Goal: Check status: Check status

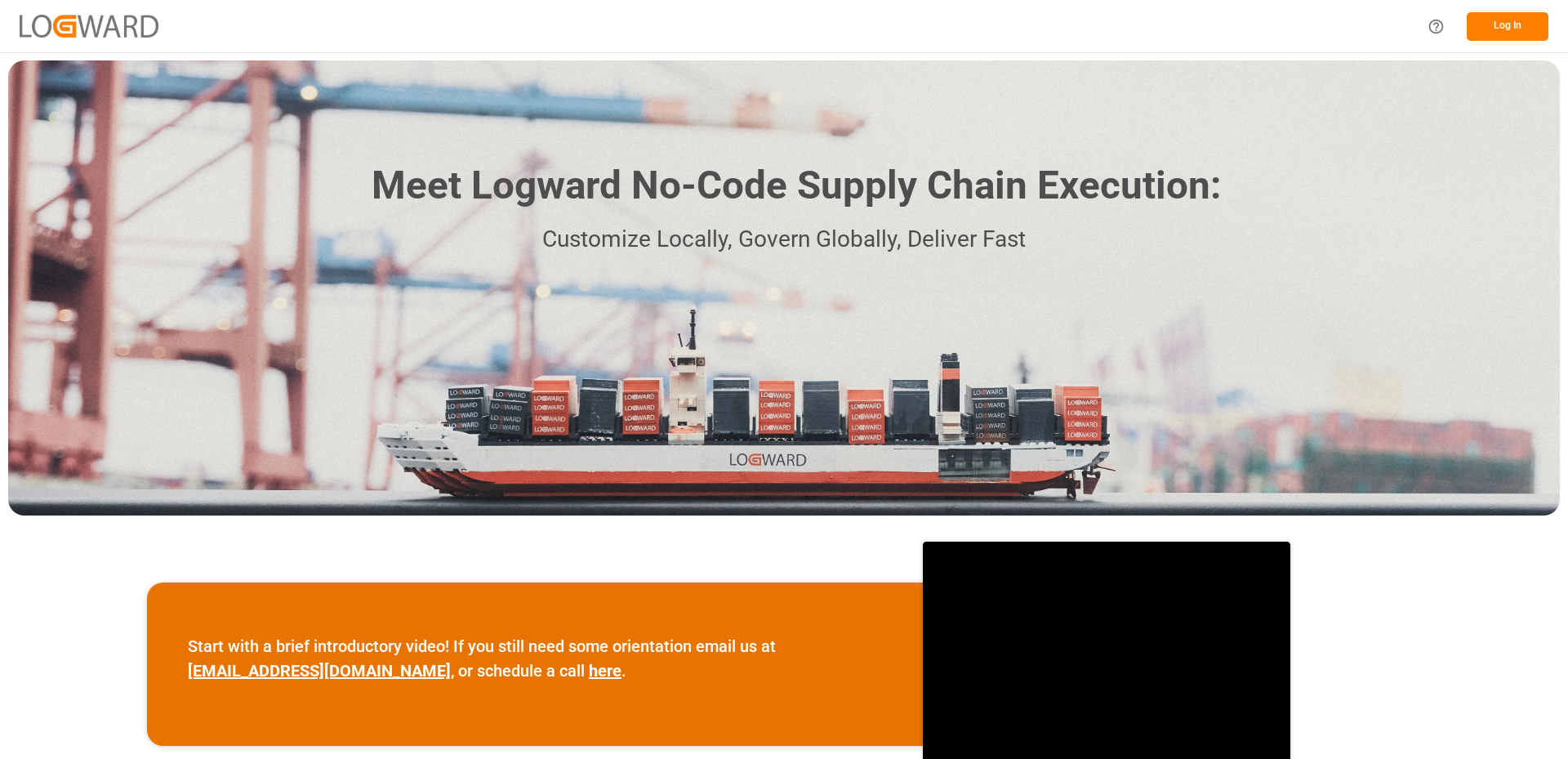
click at [1530, 28] on button "Log In" at bounding box center [1508, 26] width 82 height 28
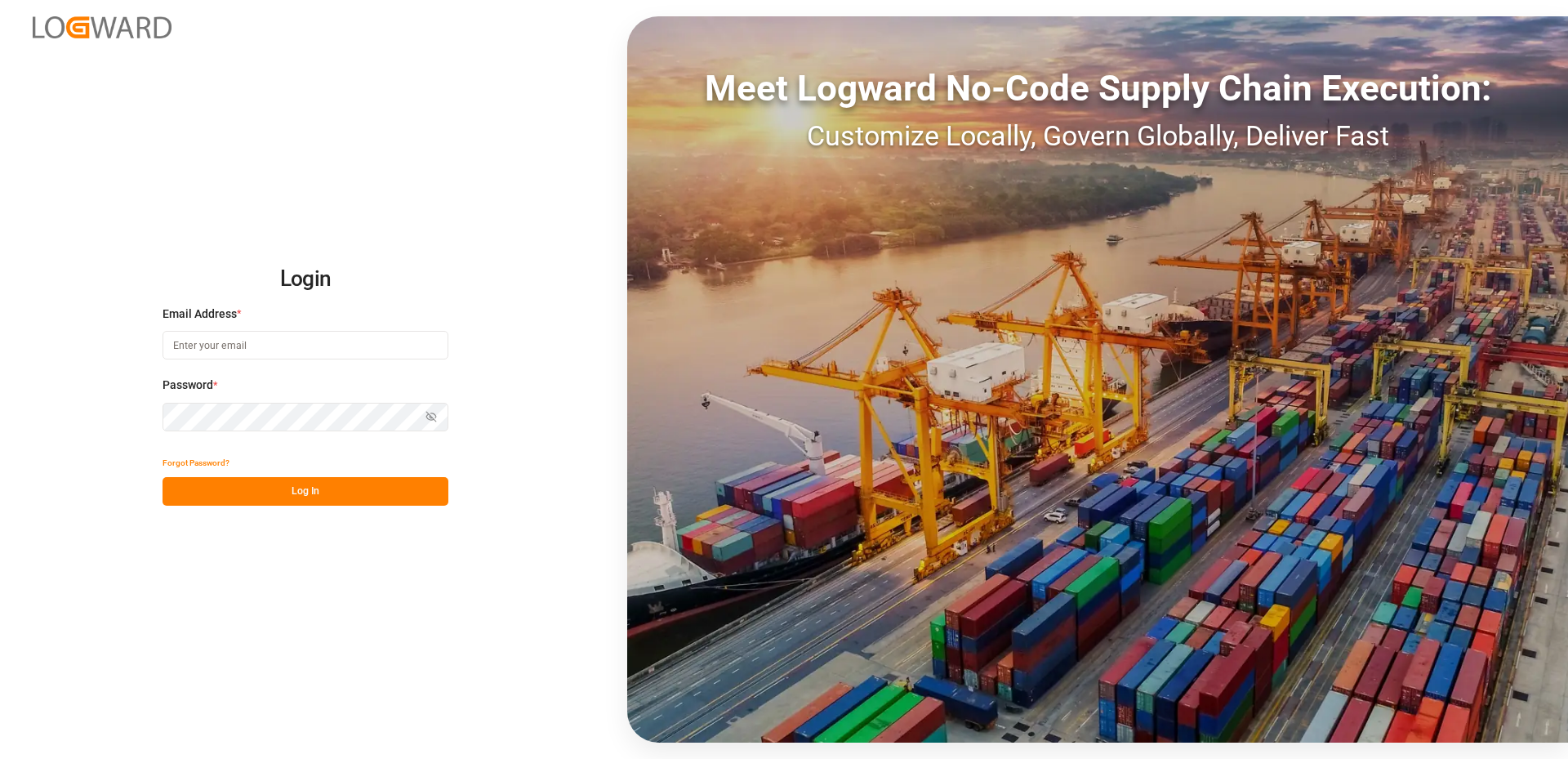
type input "[EMAIL_ADDRESS][DOMAIN_NAME]"
click at [292, 497] on button "Log In" at bounding box center [306, 492] width 286 height 28
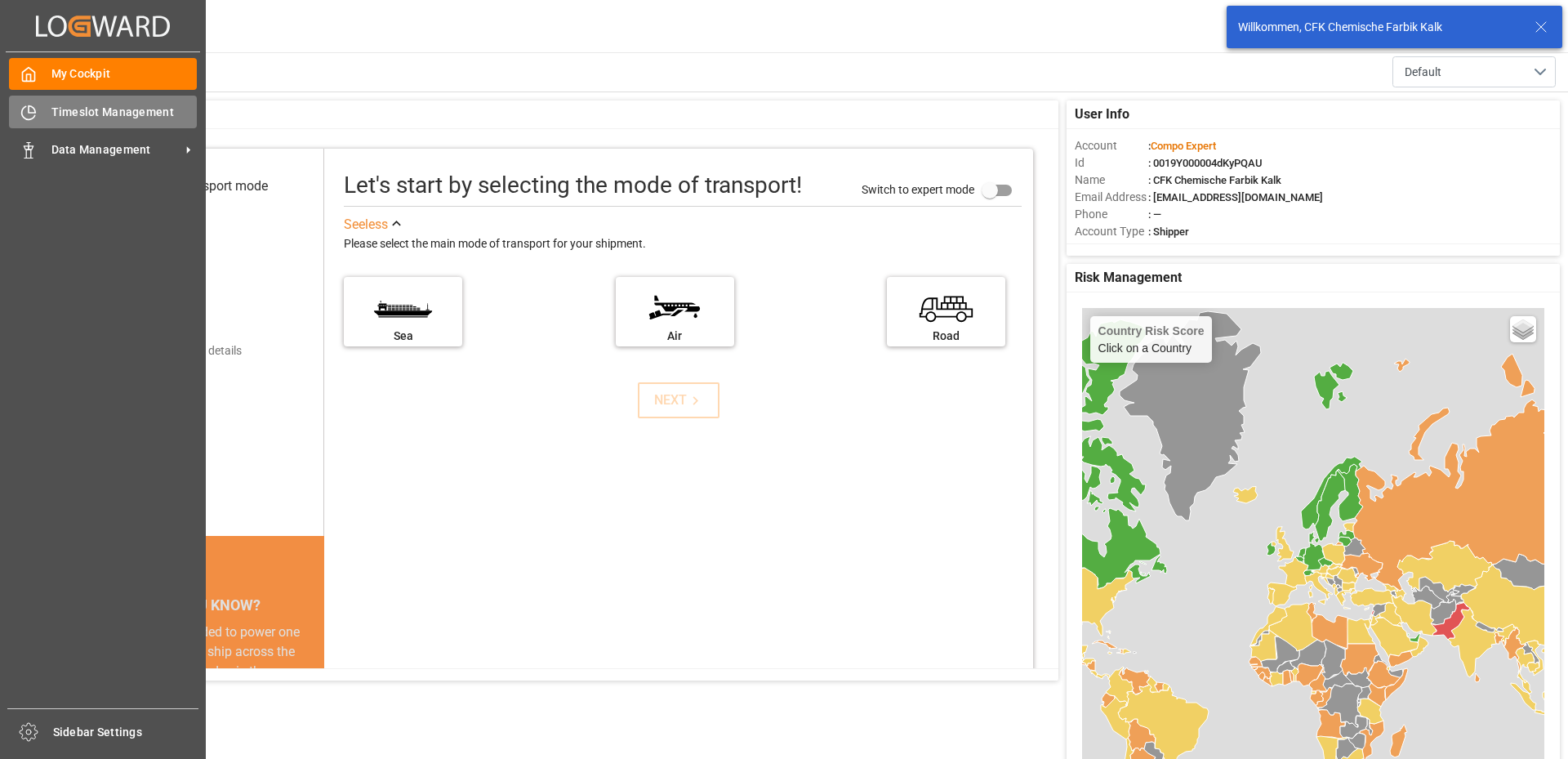
click at [43, 109] on div "Timeslot Management Timeslot Management" at bounding box center [104, 112] width 188 height 32
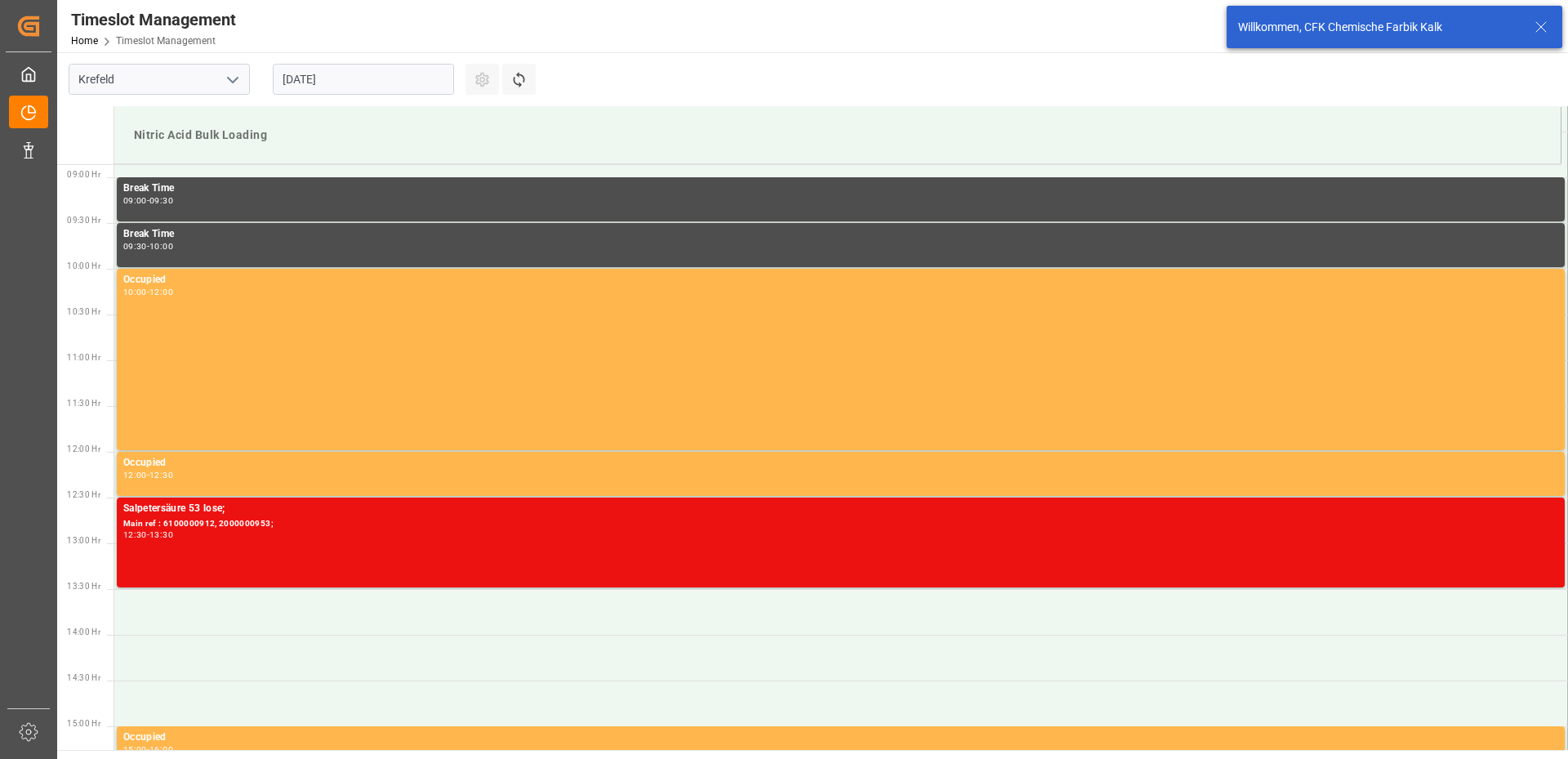
scroll to position [813, 0]
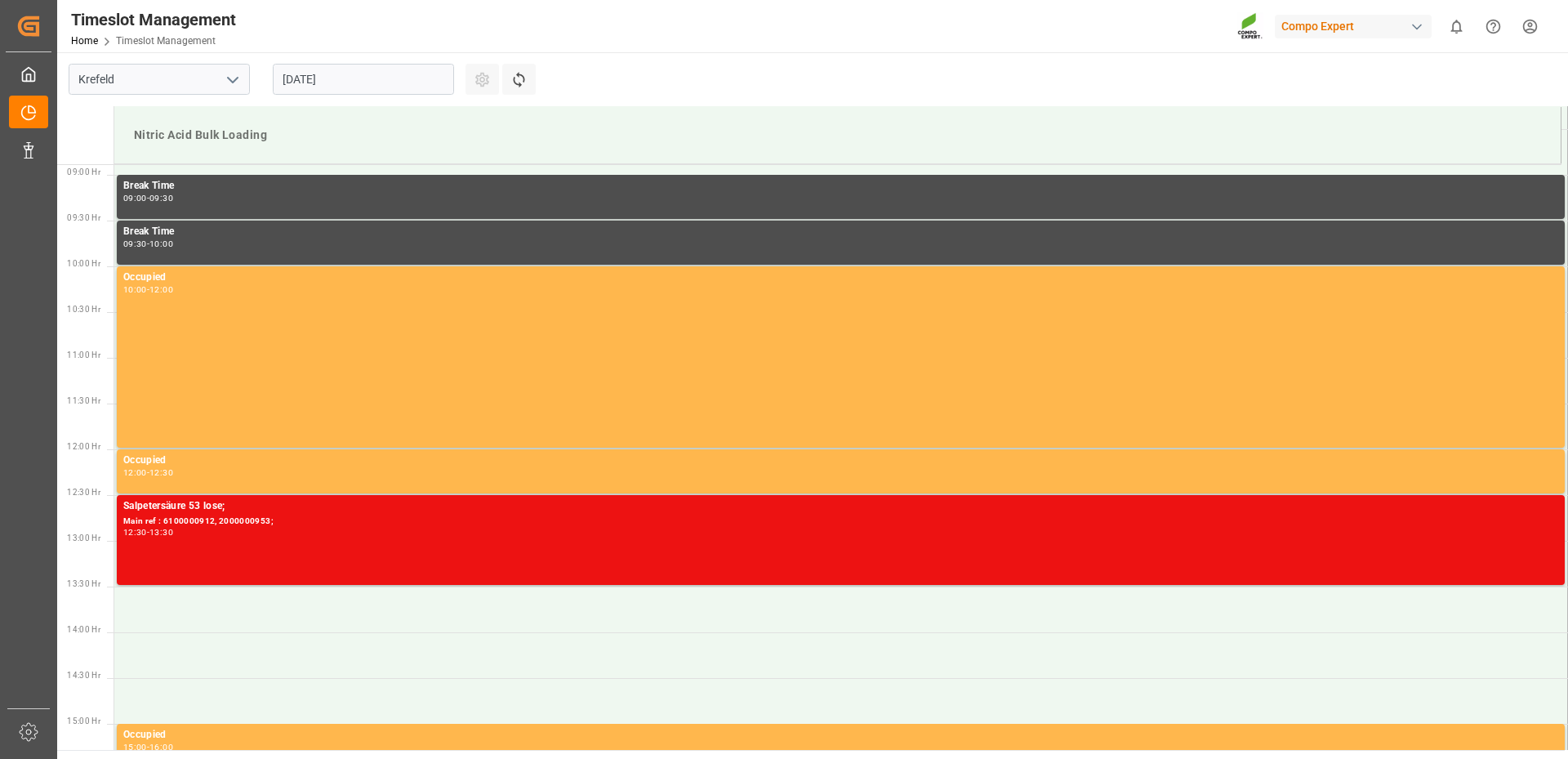
click at [416, 82] on input "[DATE]" at bounding box center [363, 79] width 182 height 31
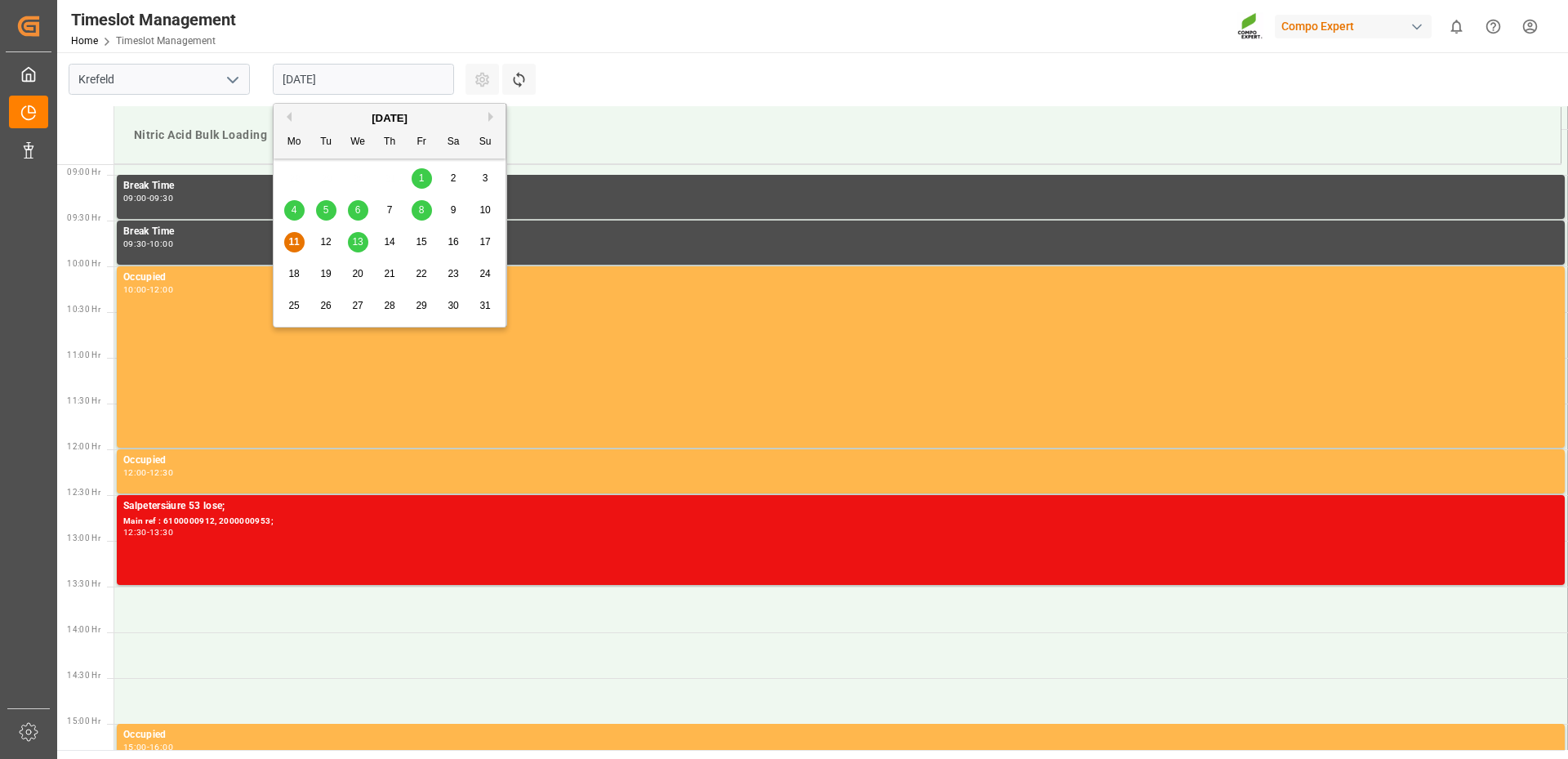
click at [429, 242] on div "15" at bounding box center [422, 242] width 21 height 20
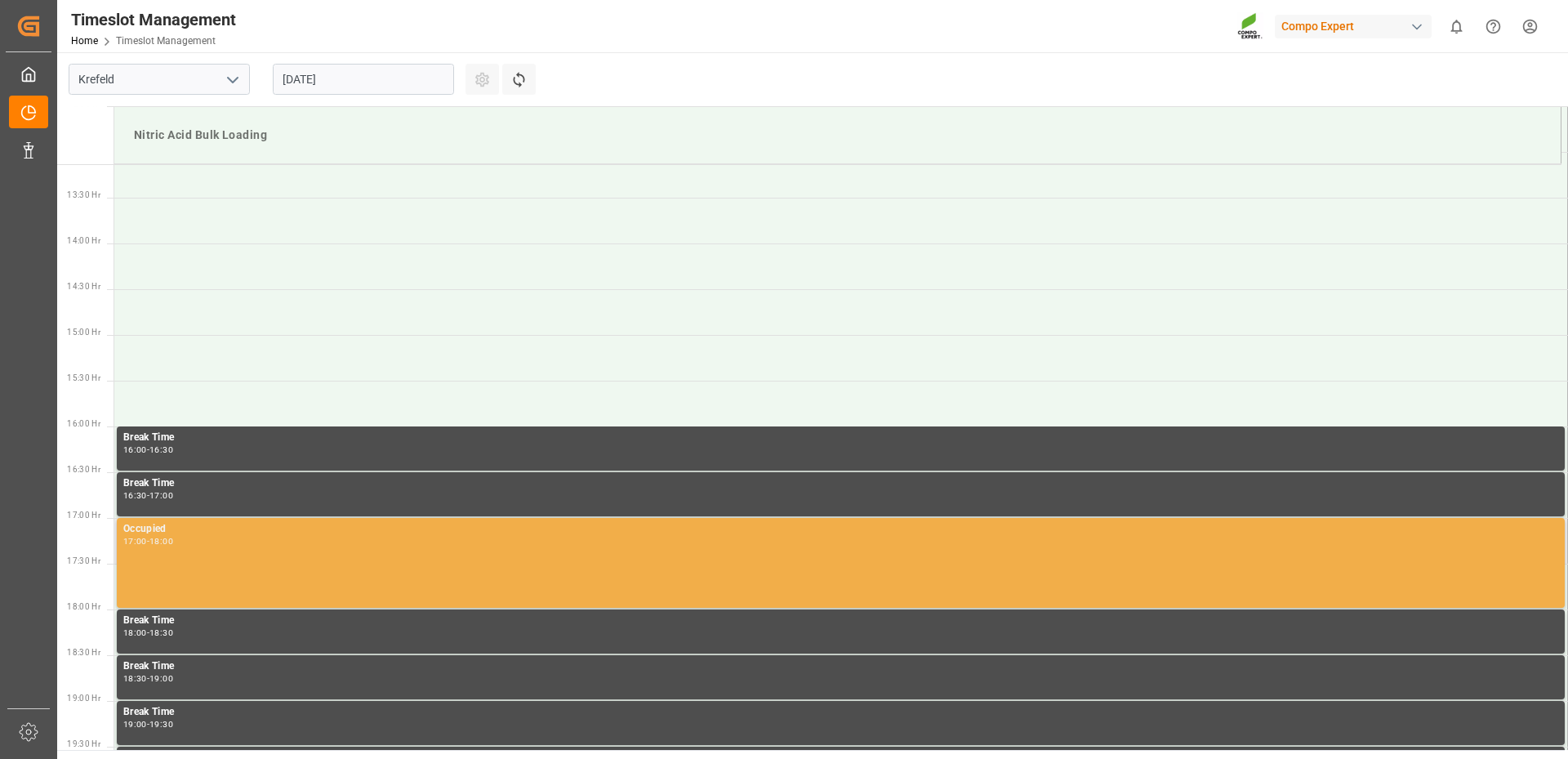
scroll to position [1103, 0]
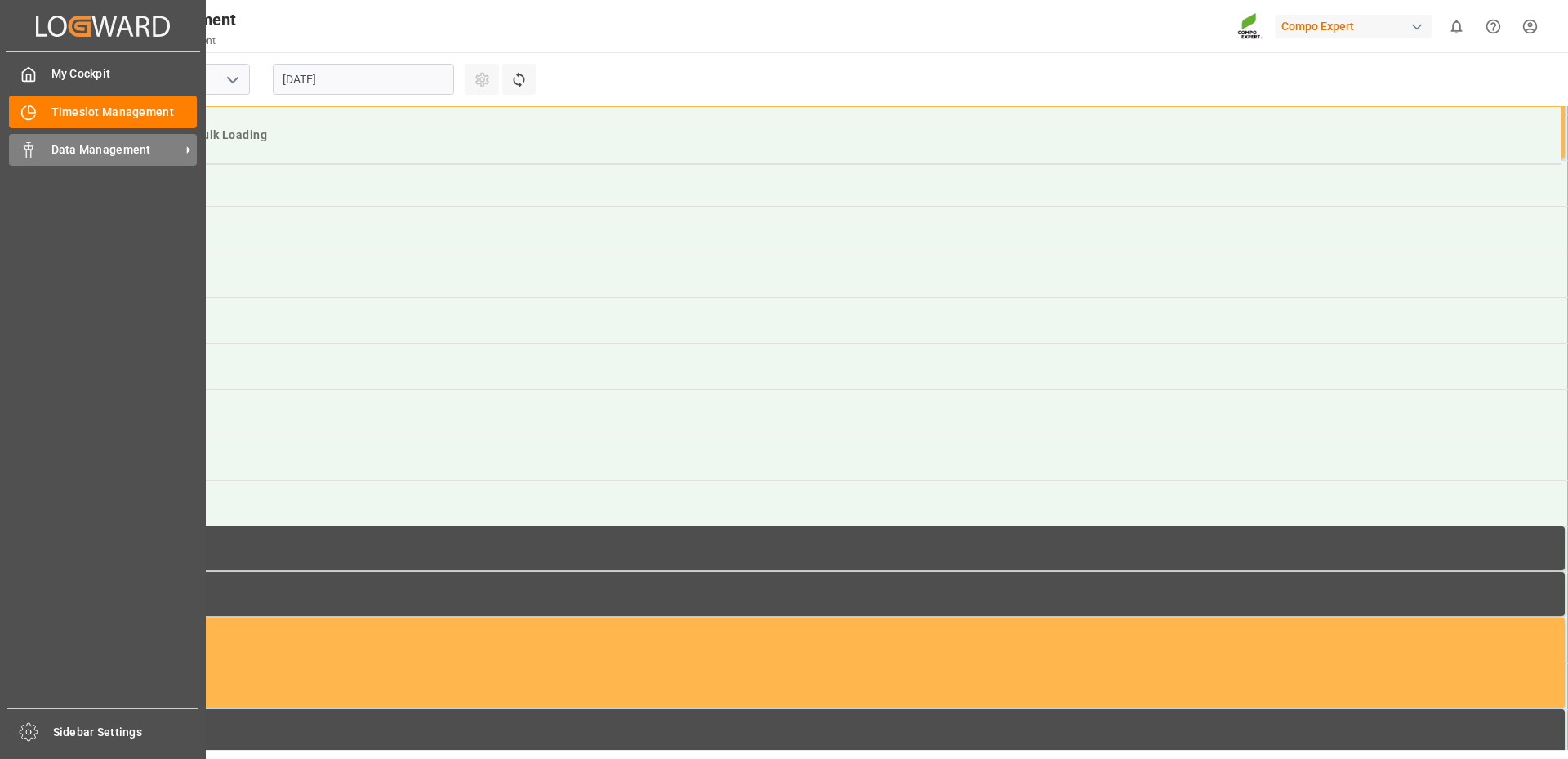
click at [110, 145] on span "Data Management" at bounding box center [116, 150] width 129 height 17
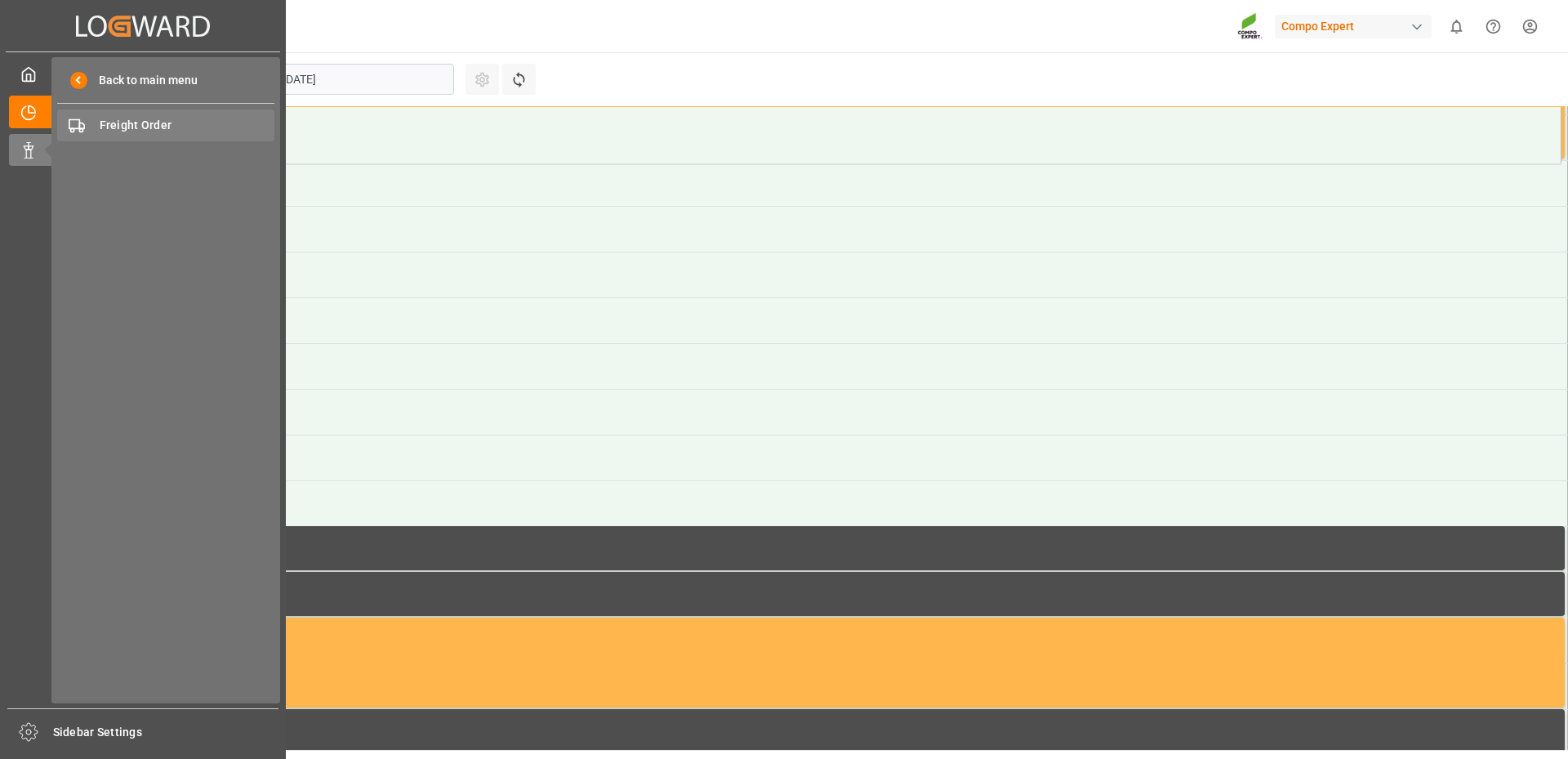
click at [149, 120] on span "Freight Order" at bounding box center [187, 125] width 176 height 17
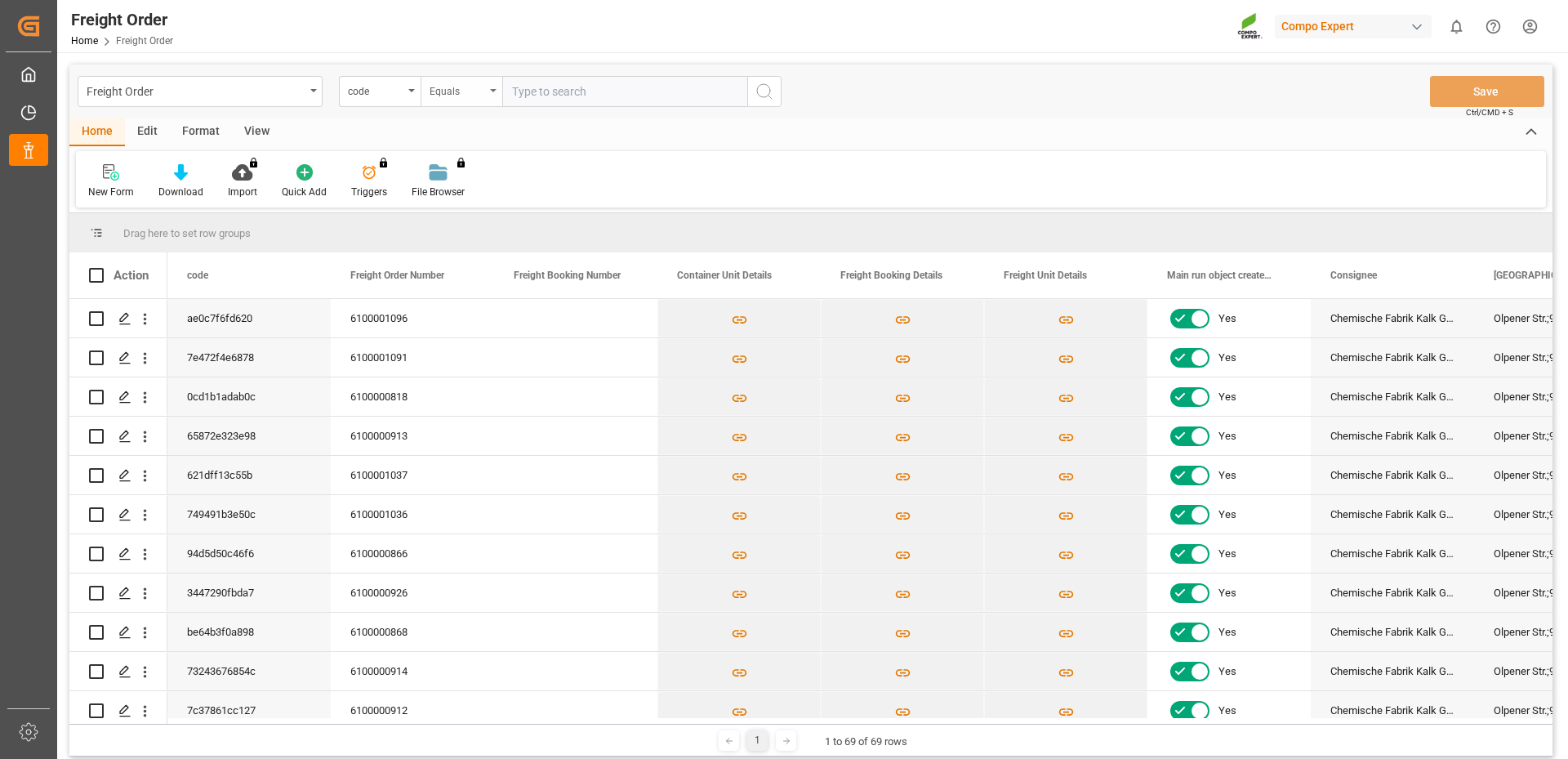
click at [472, 92] on div "Equals" at bounding box center [456, 89] width 56 height 19
click at [409, 92] on div "code" at bounding box center [379, 91] width 82 height 31
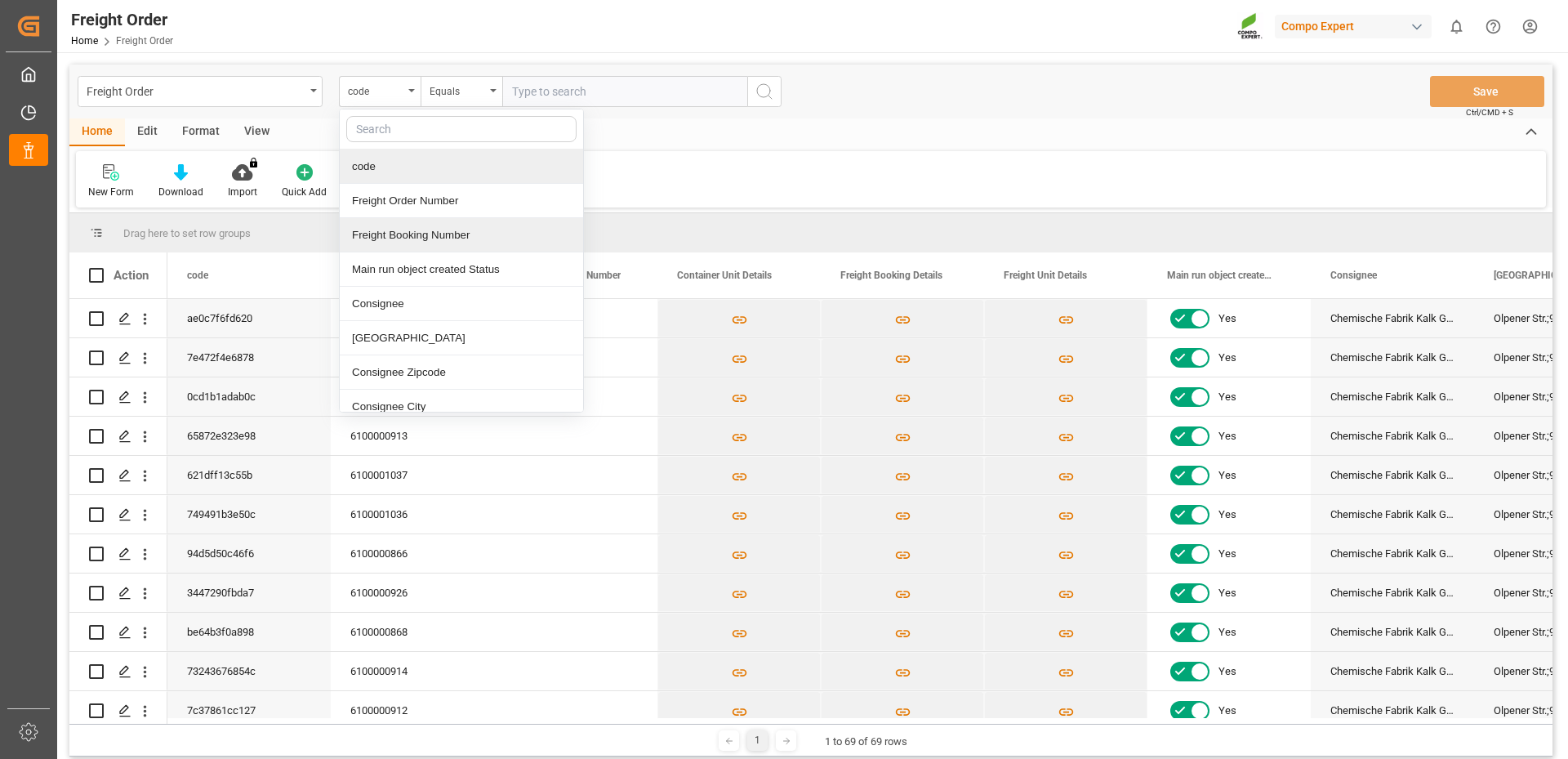
click at [412, 218] on div "Freight Booking Number" at bounding box center [461, 235] width 244 height 34
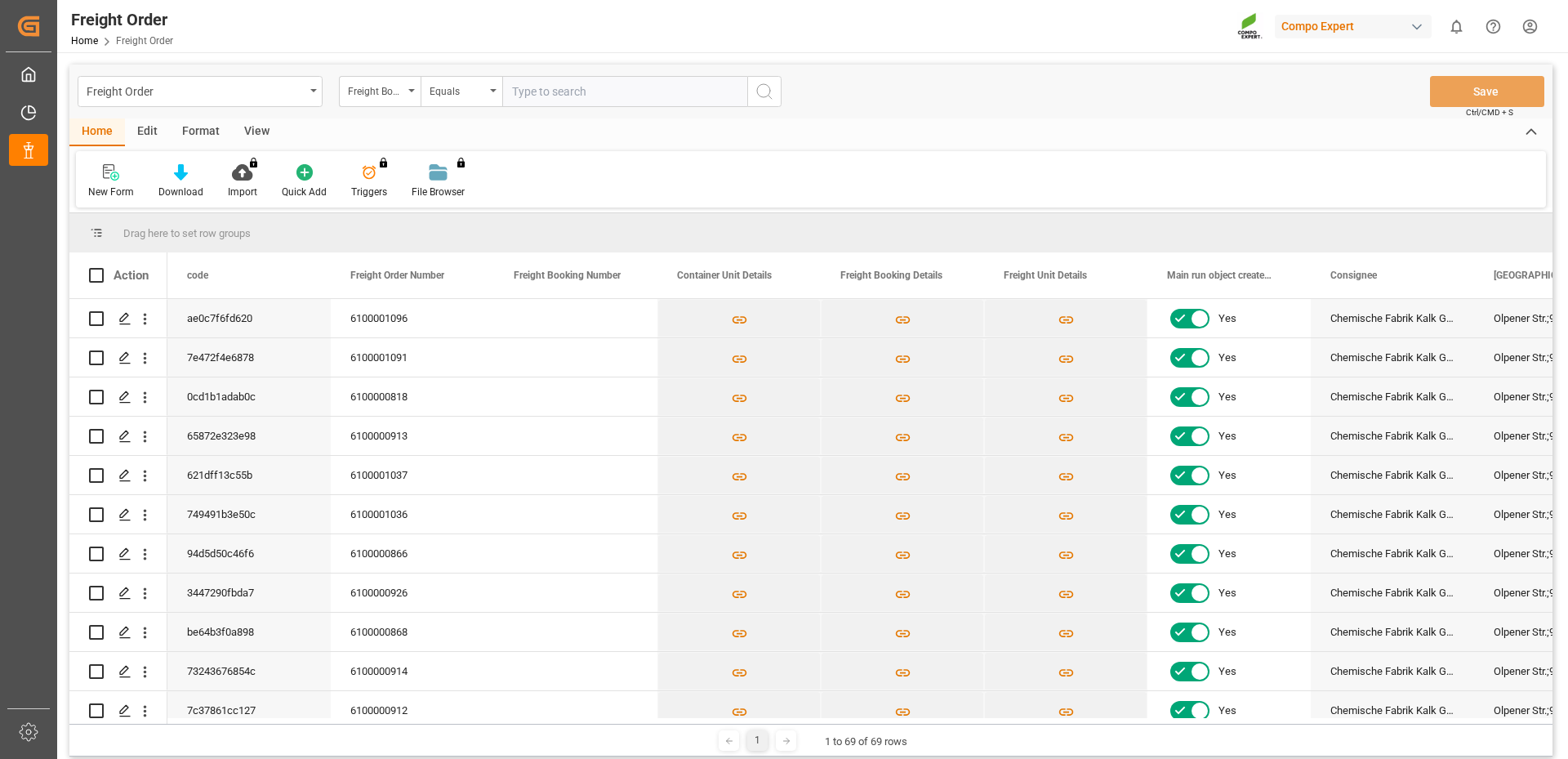
click at [543, 102] on input "text" at bounding box center [625, 91] width 245 height 31
paste input "6100001091"
type input "6100001091"
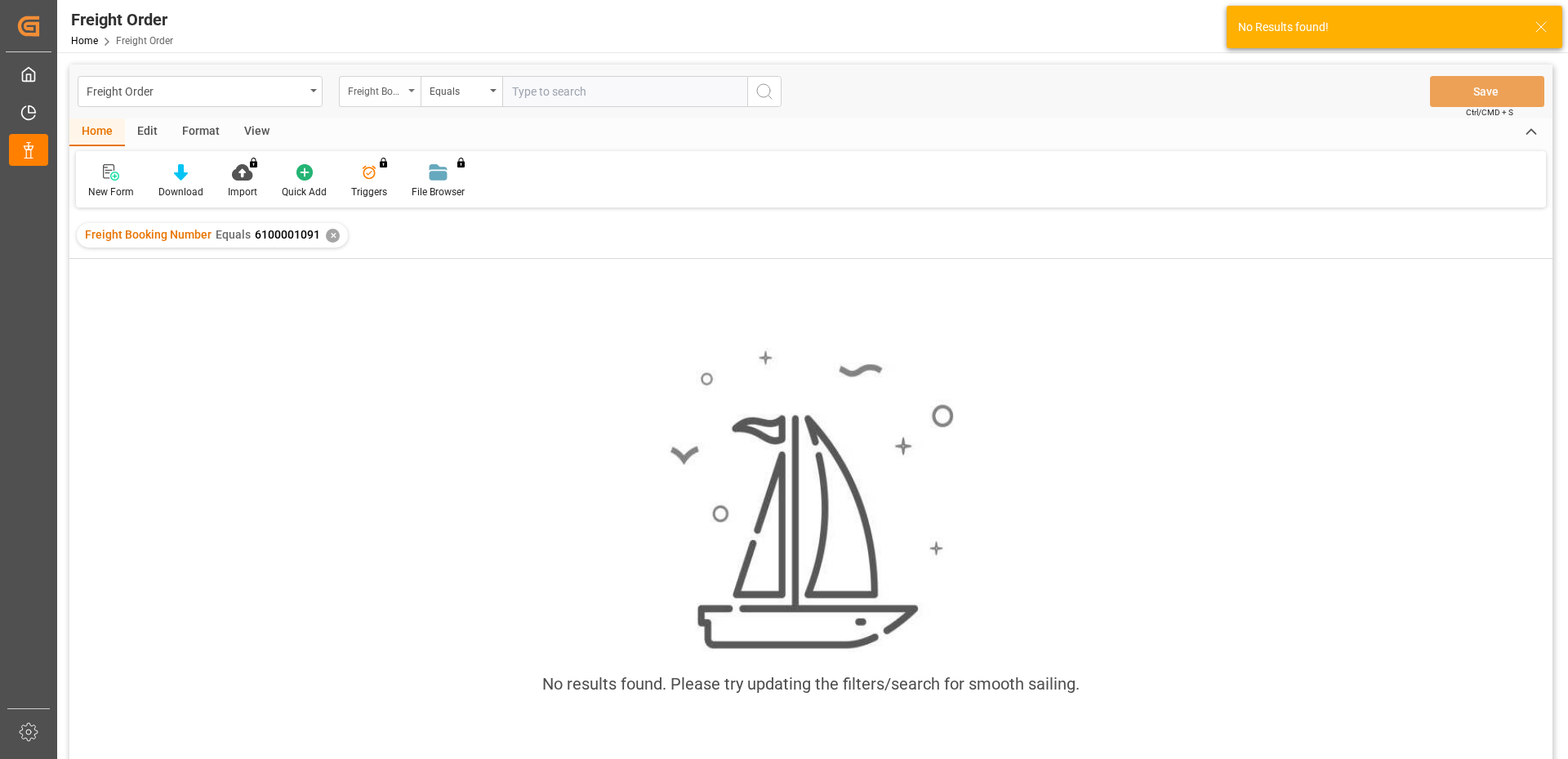
click at [405, 94] on div "Freight Booking Number" at bounding box center [379, 91] width 82 height 31
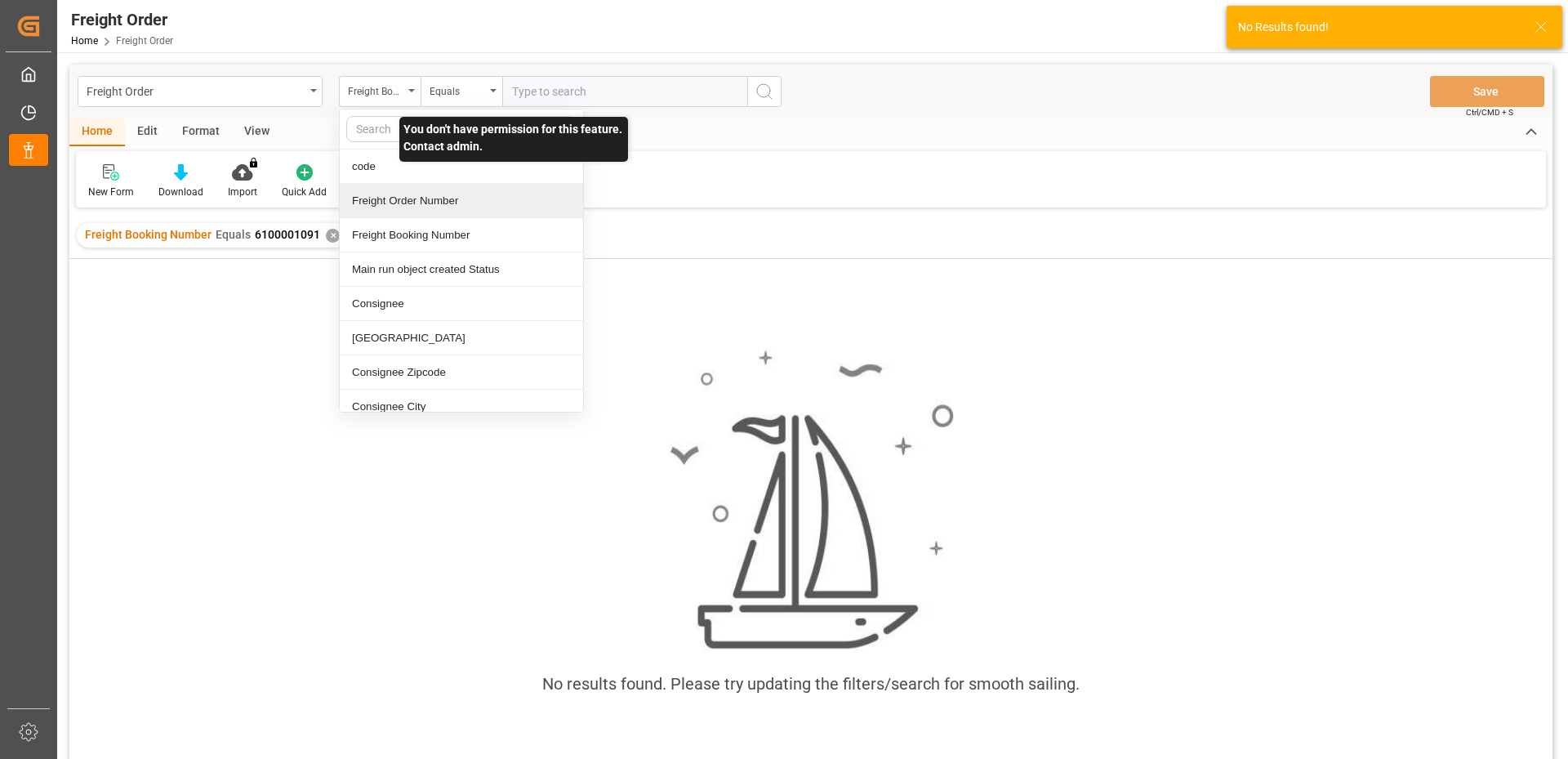
click at [407, 201] on div "Freight Order Number" at bounding box center [461, 201] width 244 height 34
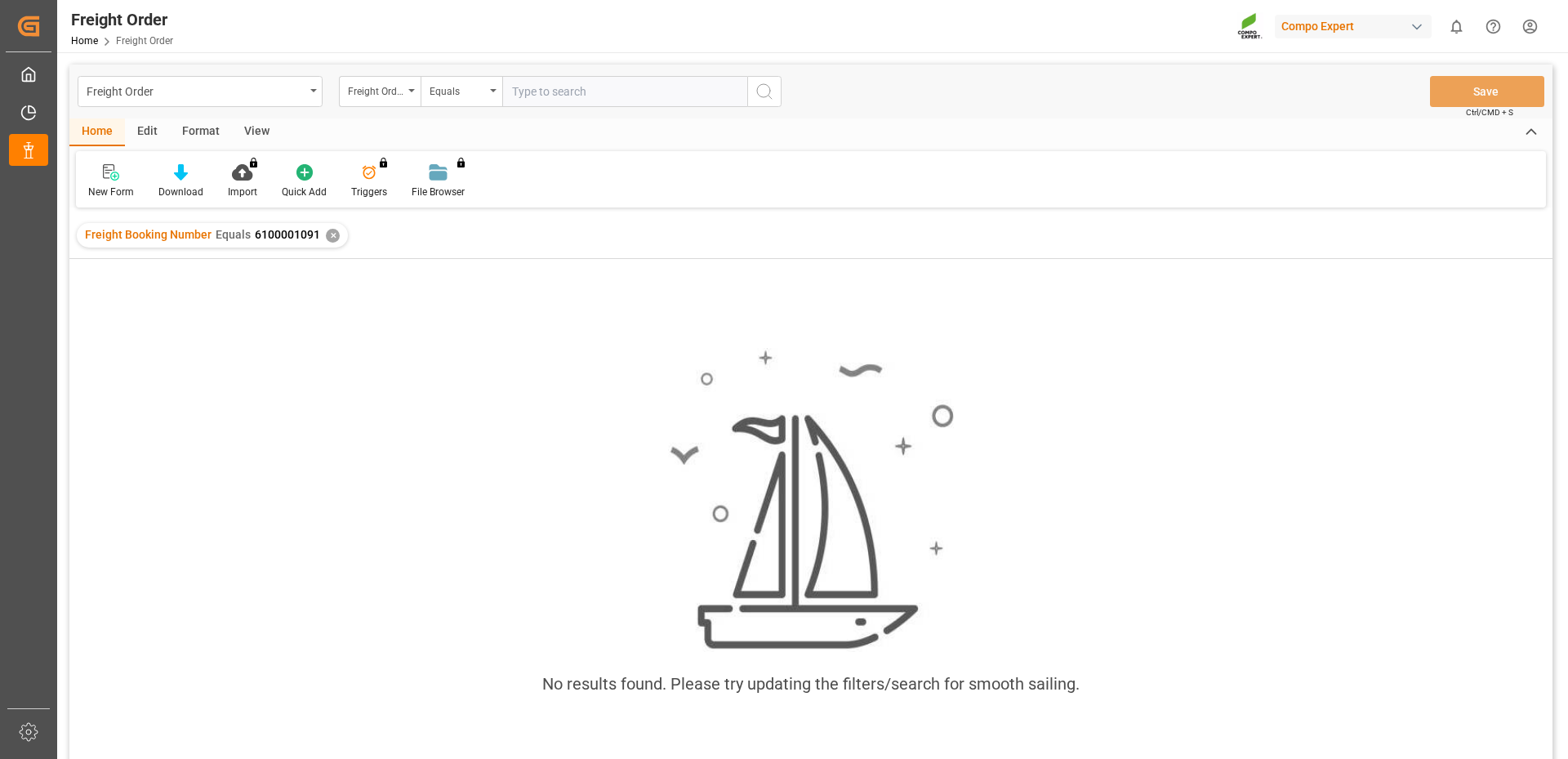
click at [578, 93] on input "text" at bounding box center [625, 91] width 245 height 31
paste input "6100001091"
type input "6100001091"
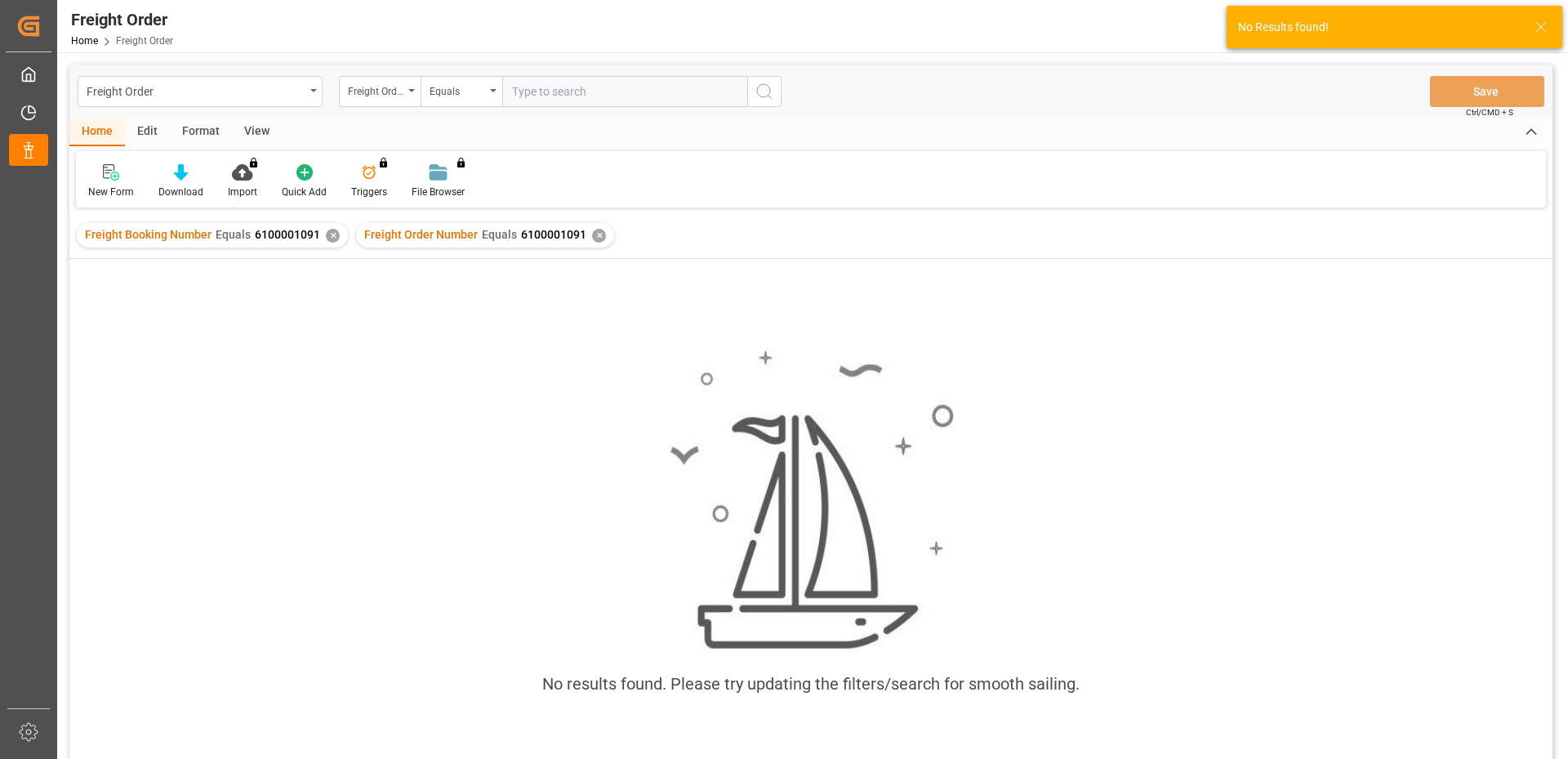
click at [592, 235] on div "✕" at bounding box center [599, 235] width 14 height 14
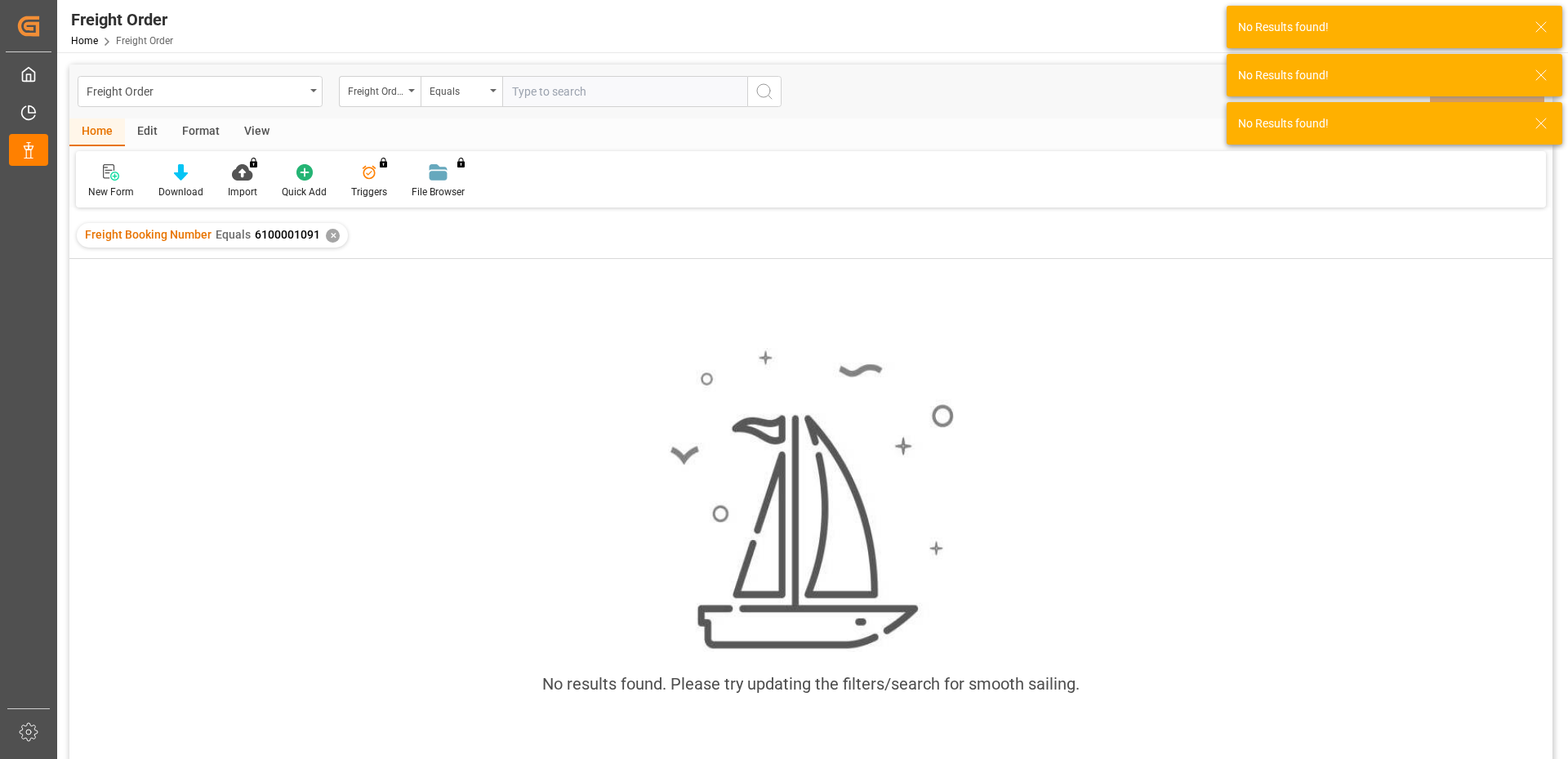
click at [329, 236] on div "✕" at bounding box center [332, 235] width 14 height 14
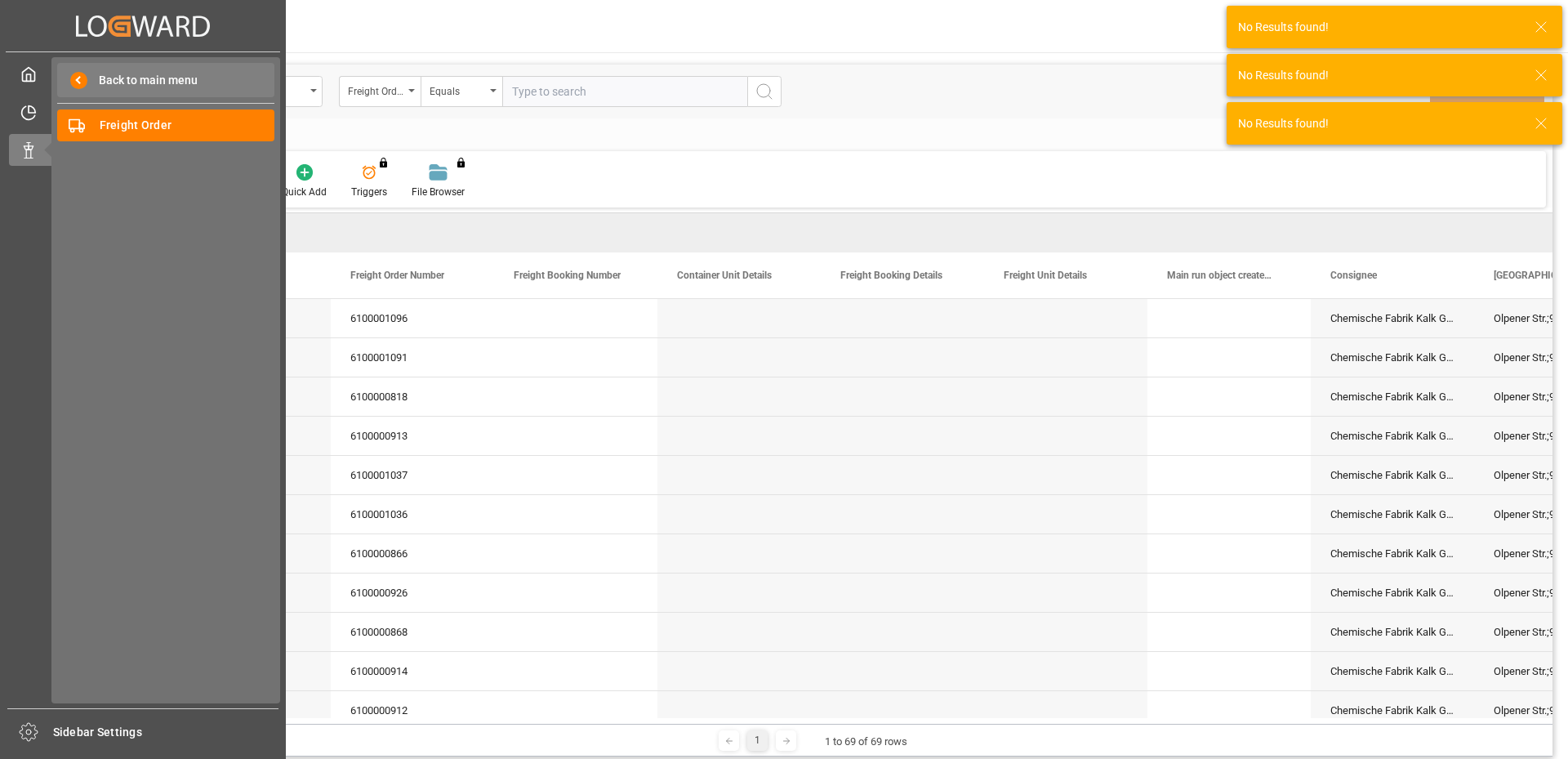
click at [77, 73] on span at bounding box center [79, 80] width 17 height 17
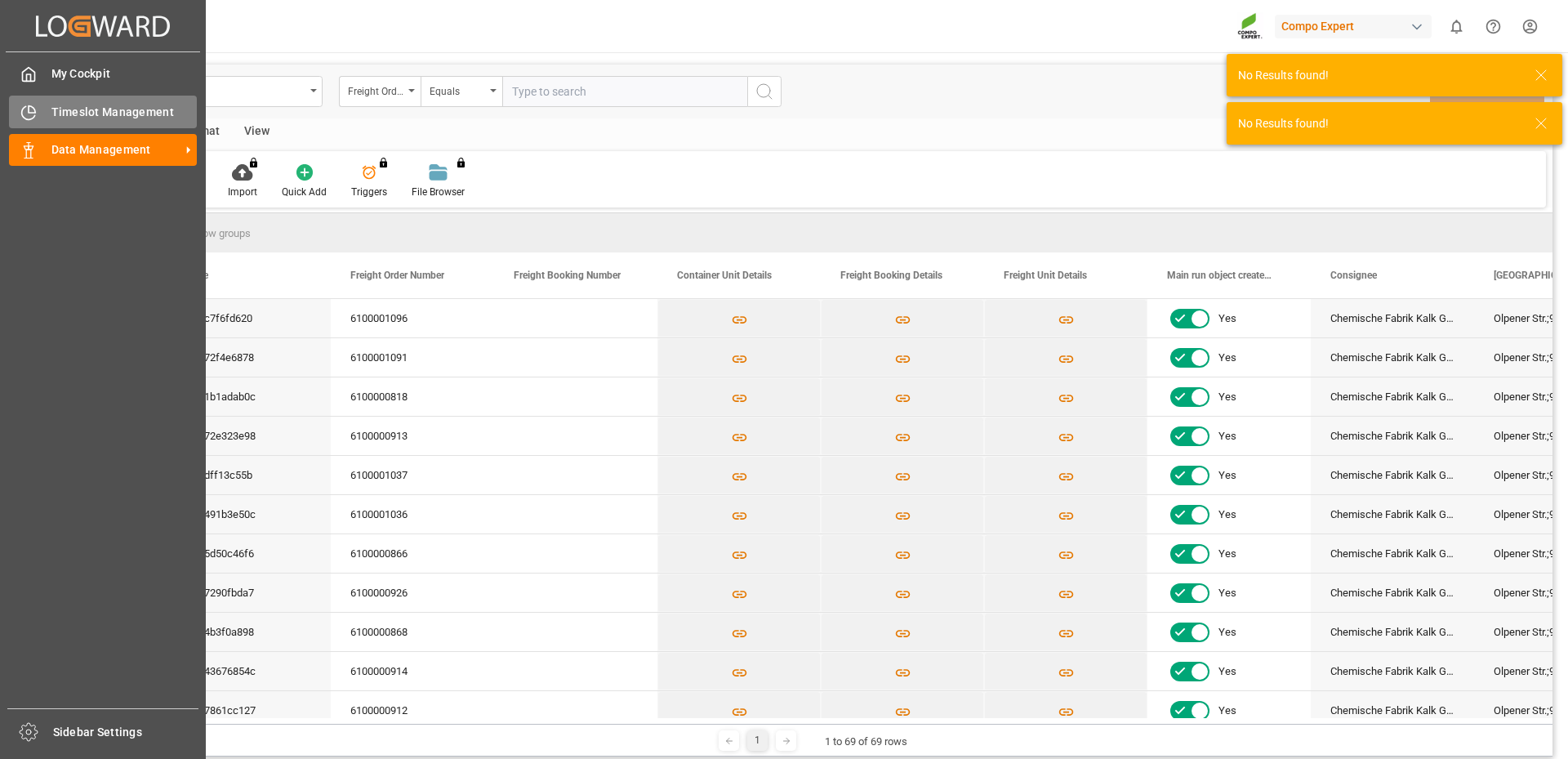
click at [36, 104] on div at bounding box center [24, 112] width 28 height 17
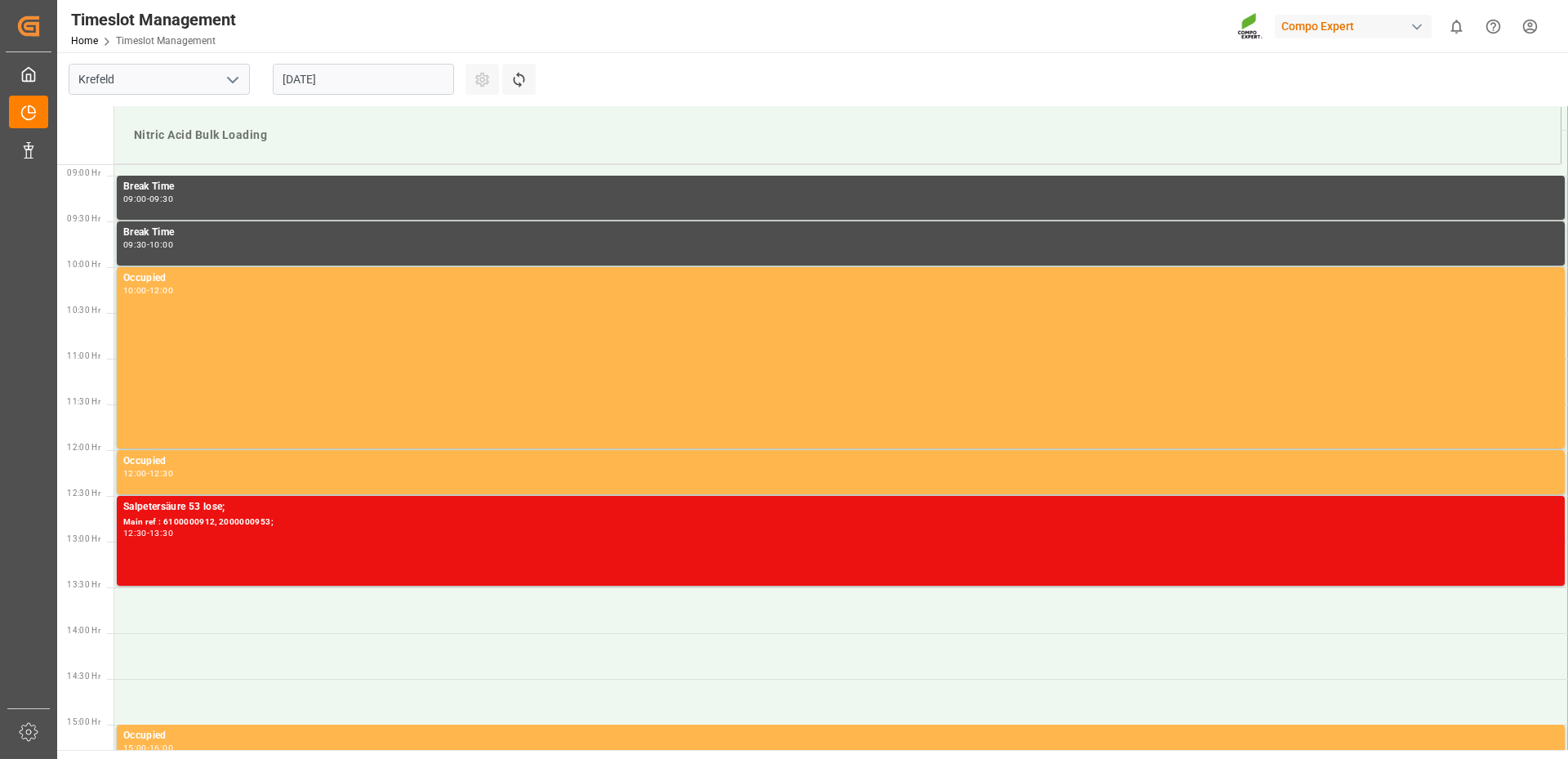
scroll to position [813, 0]
